Goal: Task Accomplishment & Management: Manage account settings

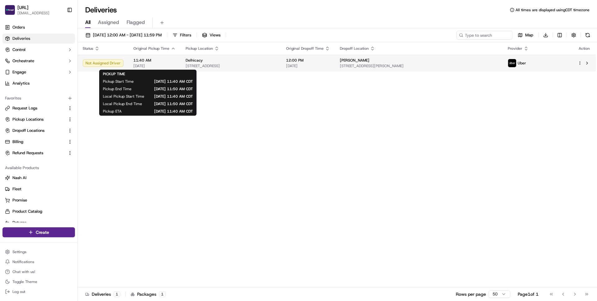
click at [168, 62] on span "11:40 AM" at bounding box center [154, 60] width 42 height 5
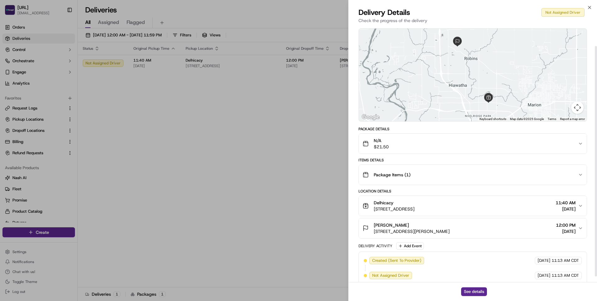
scroll to position [23, 0]
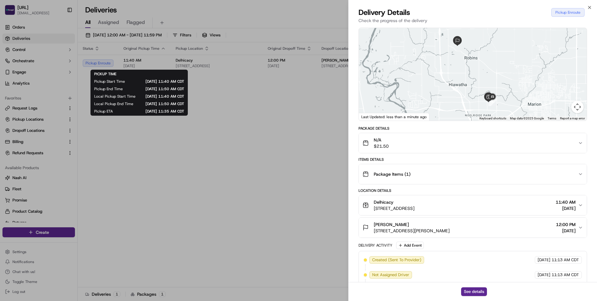
click at [421, 173] on div "Package Items ( 1 )" at bounding box center [469, 174] width 215 height 12
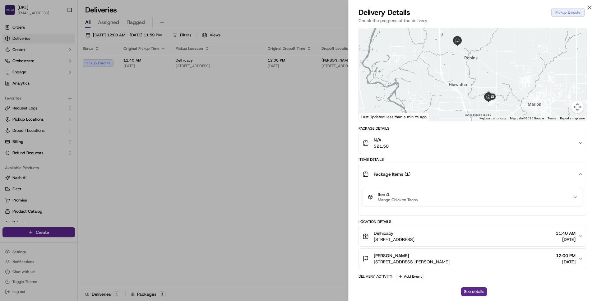
click at [422, 175] on div "Package Items ( 1 )" at bounding box center [469, 174] width 215 height 12
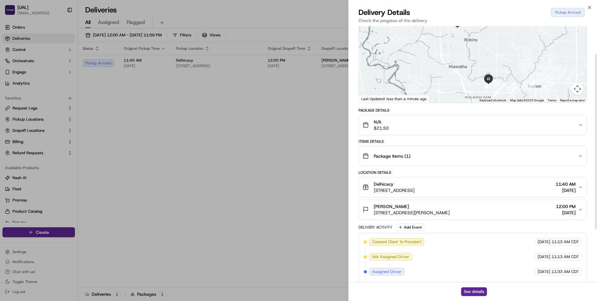
scroll to position [118, 0]
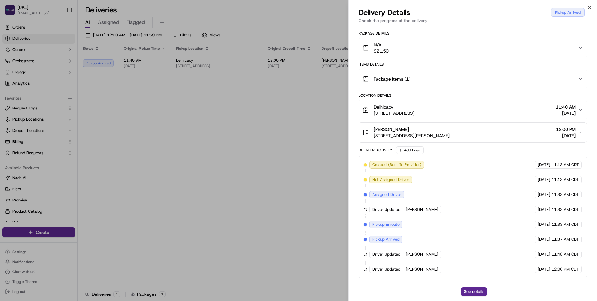
click at [456, 246] on div "Created (Sent To Provider) Uber 09/17/2025 11:13 AM CDT Not Assigned Driver Ube…" at bounding box center [473, 217] width 218 height 112
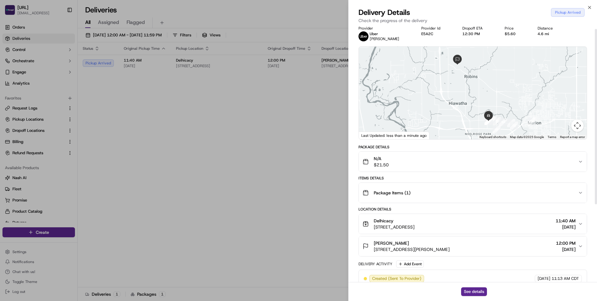
scroll to position [0, 0]
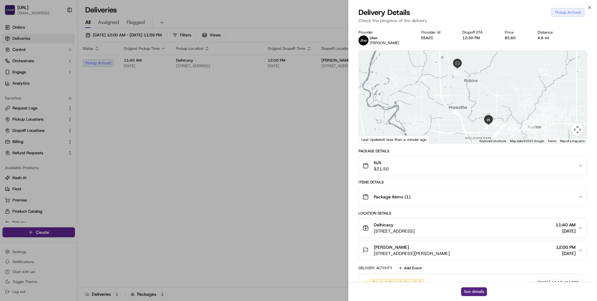
click at [474, 288] on button "See details" at bounding box center [474, 291] width 26 height 9
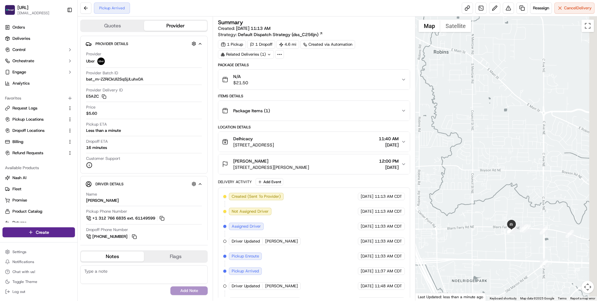
drag, startPoint x: 493, startPoint y: 210, endPoint x: 433, endPoint y: 167, distance: 74.2
click at [433, 167] on div at bounding box center [506, 158] width 182 height 284
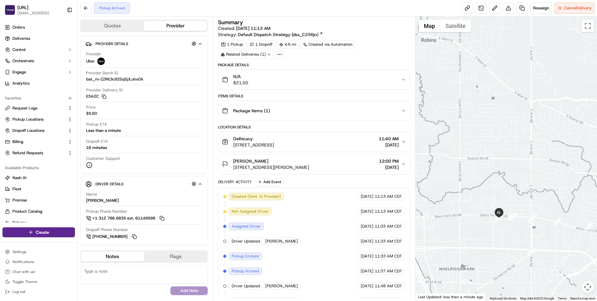
drag, startPoint x: 479, startPoint y: 215, endPoint x: 469, endPoint y: 206, distance: 13.9
click at [469, 206] on div at bounding box center [506, 158] width 182 height 284
click at [391, 143] on span "[DATE]" at bounding box center [389, 145] width 20 height 6
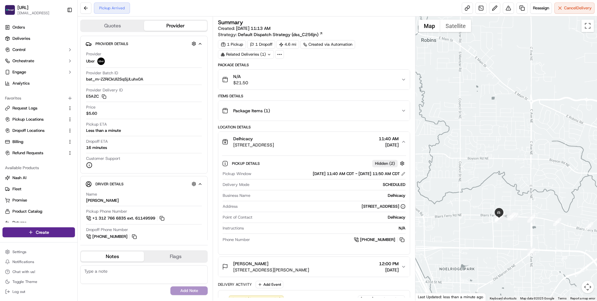
click at [391, 143] on span "[DATE]" at bounding box center [389, 145] width 20 height 6
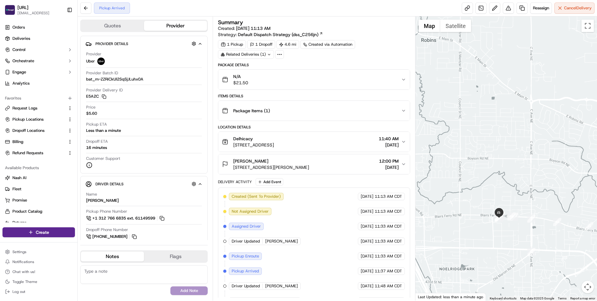
click at [390, 168] on span "[DATE]" at bounding box center [389, 167] width 20 height 6
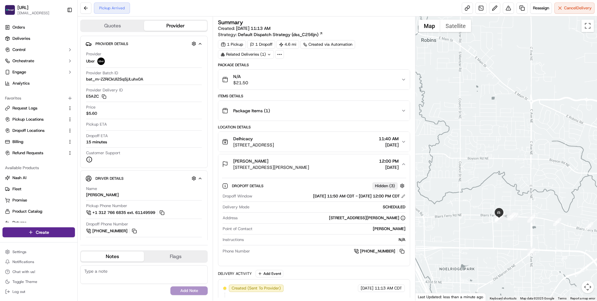
drag, startPoint x: 508, startPoint y: 241, endPoint x: 479, endPoint y: 238, distance: 29.4
click at [479, 238] on div at bounding box center [506, 158] width 182 height 284
drag, startPoint x: 491, startPoint y: 238, endPoint x: 480, endPoint y: 237, distance: 11.6
click at [480, 237] on div at bounding box center [506, 158] width 182 height 284
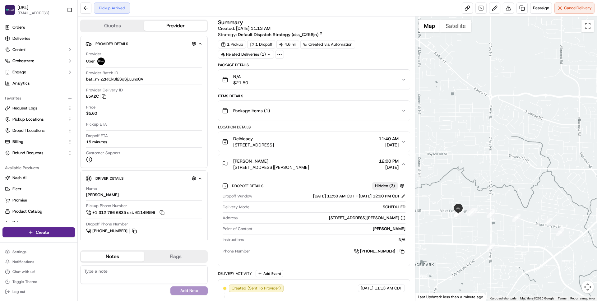
drag, startPoint x: 518, startPoint y: 183, endPoint x: 476, endPoint y: 166, distance: 45.7
click at [476, 166] on div at bounding box center [506, 158] width 182 height 284
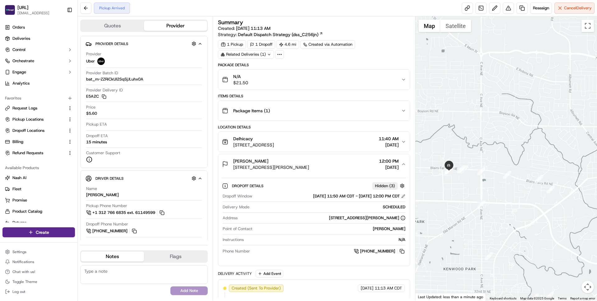
drag, startPoint x: 523, startPoint y: 208, endPoint x: 500, endPoint y: 174, distance: 41.2
click at [501, 174] on div at bounding box center [506, 158] width 182 height 284
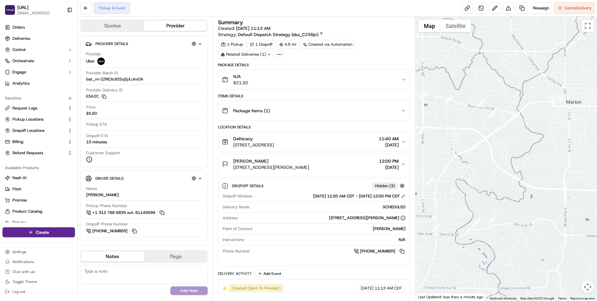
drag, startPoint x: 503, startPoint y: 204, endPoint x: 485, endPoint y: 192, distance: 21.9
click at [485, 192] on div at bounding box center [506, 158] width 182 height 284
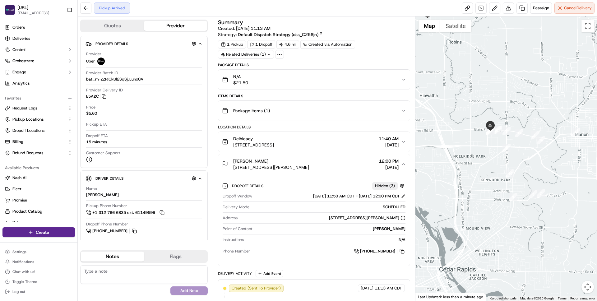
drag, startPoint x: 497, startPoint y: 184, endPoint x: 544, endPoint y: 176, distance: 47.7
click at [544, 176] on div at bounding box center [506, 158] width 182 height 284
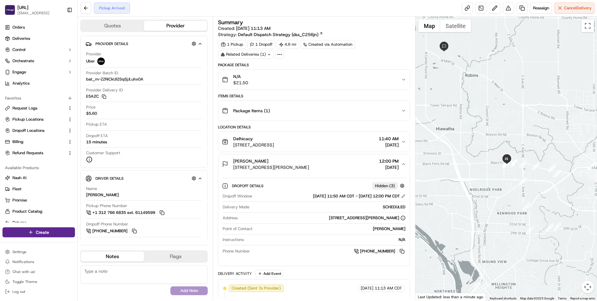
drag, startPoint x: 476, startPoint y: 176, endPoint x: 492, endPoint y: 217, distance: 44.2
click at [491, 217] on div at bounding box center [506, 158] width 182 height 284
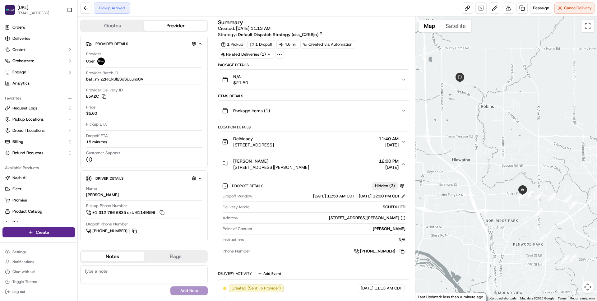
drag, startPoint x: 485, startPoint y: 200, endPoint x: 475, endPoint y: 172, distance: 29.4
click at [475, 172] on div at bounding box center [506, 158] width 182 height 284
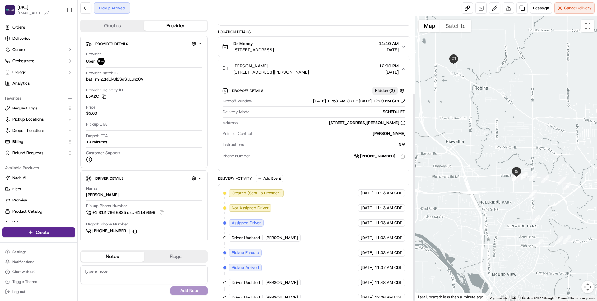
scroll to position [104, 0]
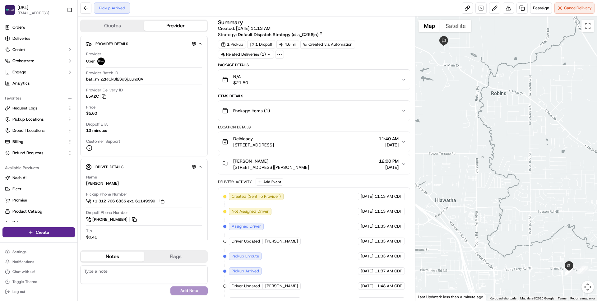
scroll to position [12, 0]
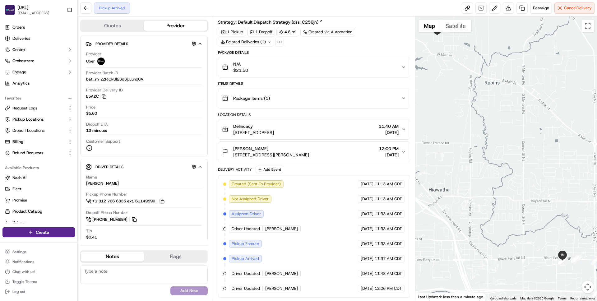
drag, startPoint x: 509, startPoint y: 234, endPoint x: 482, endPoint y: 202, distance: 42.2
click at [482, 202] on div at bounding box center [506, 158] width 182 height 284
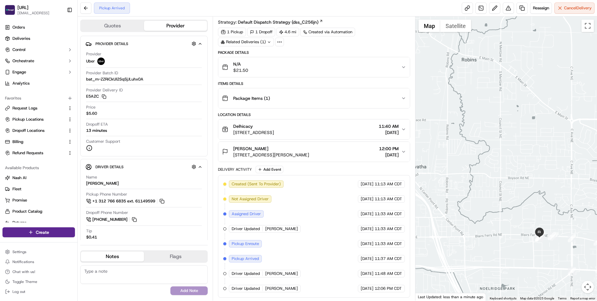
drag, startPoint x: 502, startPoint y: 240, endPoint x: 459, endPoint y: 215, distance: 50.3
click at [459, 215] on div at bounding box center [506, 158] width 182 height 284
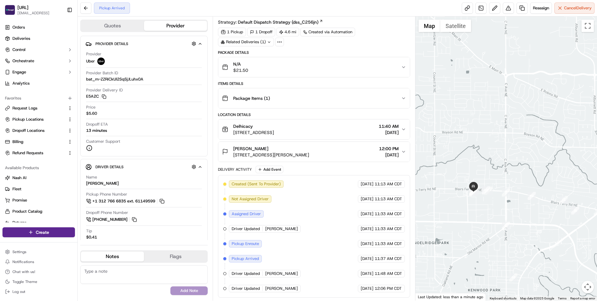
drag, startPoint x: 475, startPoint y: 224, endPoint x: 476, endPoint y: 219, distance: 5.9
click at [476, 219] on div at bounding box center [506, 158] width 182 height 284
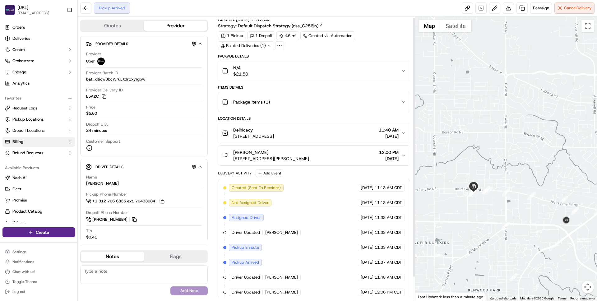
scroll to position [0, 0]
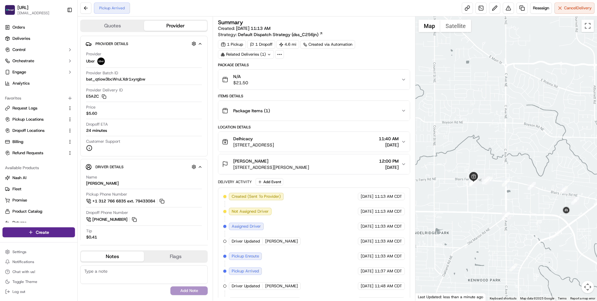
drag, startPoint x: 474, startPoint y: 213, endPoint x: 474, endPoint y: 202, distance: 10.6
click at [474, 202] on div at bounding box center [506, 158] width 182 height 284
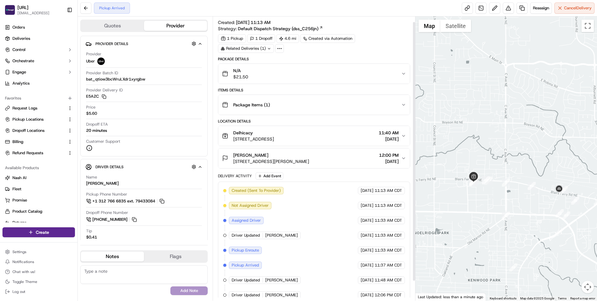
scroll to position [27, 0]
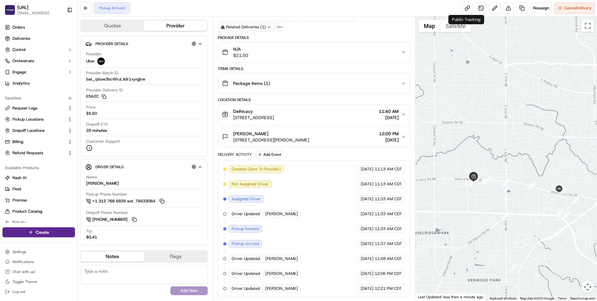
click at [439, 7] on div "Pickup Arrived Reassign Cancel Delivery" at bounding box center [337, 8] width 519 height 16
click at [432, 6] on div "Pickup Arrived Reassign Cancel Delivery" at bounding box center [337, 8] width 519 height 16
click at [567, 5] on span "Cancel Delivery" at bounding box center [578, 8] width 28 height 6
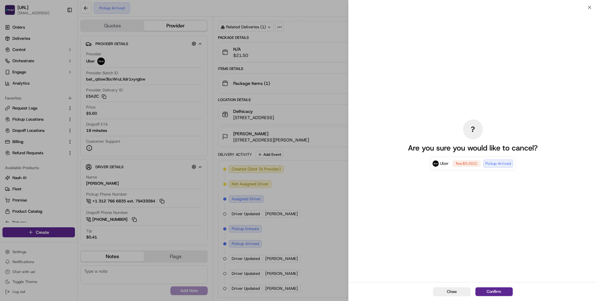
click at [448, 206] on div "? Are you sure you would like to cancel? Uber Fee: $5.00 Pickup Arrived" at bounding box center [472, 145] width 139 height 272
click at [503, 273] on div "? Are you sure you would like to cancel? Uber Fee: $5.00 Pickup Arrived" at bounding box center [472, 145] width 139 height 272
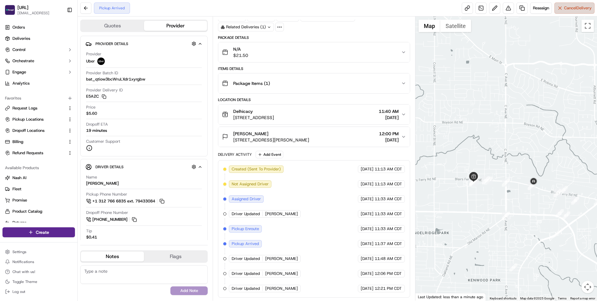
click at [577, 12] on button "Cancel Delivery" at bounding box center [574, 7] width 40 height 11
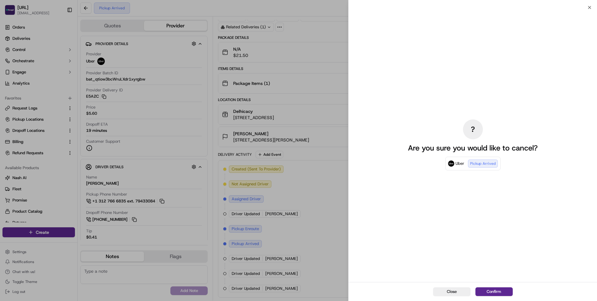
click at [518, 220] on div "? Are you sure you would like to cancel? Uber Pickup Arrived" at bounding box center [472, 145] width 139 height 272
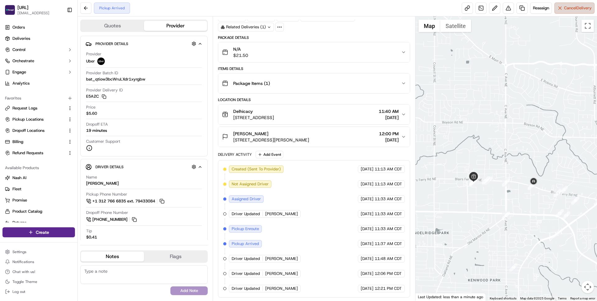
click at [568, 6] on span "Cancel Delivery" at bounding box center [578, 8] width 28 height 6
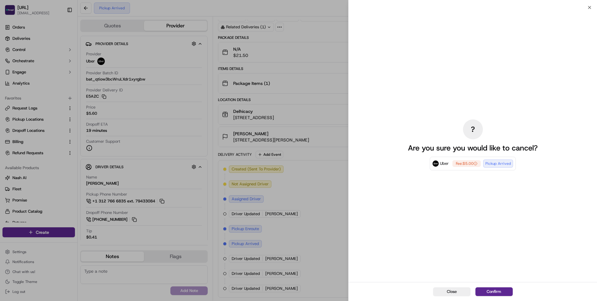
click at [506, 235] on div "? Are you sure you would like to cancel? Uber Fee: $5.00 Pickup Arrived" at bounding box center [472, 145] width 139 height 272
click at [497, 293] on button "Confirm" at bounding box center [493, 291] width 37 height 9
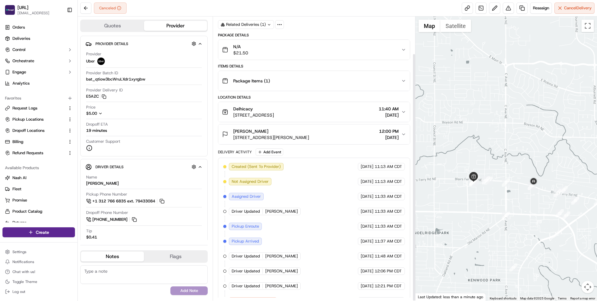
scroll to position [42, 0]
